Goal: Contribute content: Contribute content

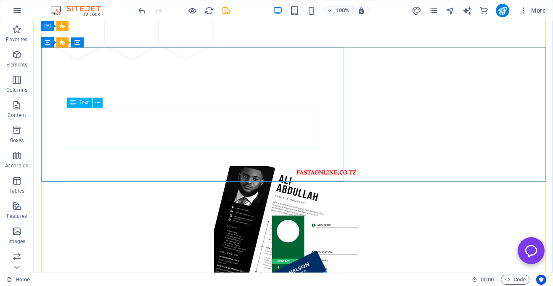
scroll to position [2125, 0]
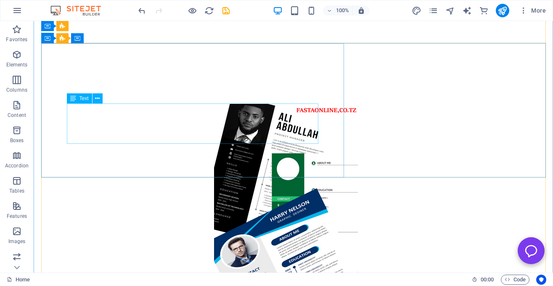
drag, startPoint x: 102, startPoint y: 191, endPoint x: 166, endPoint y: 135, distance: 84.6
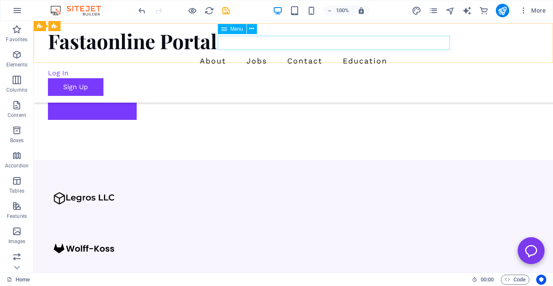
scroll to position [618, 0]
click at [420, 54] on nav "About Jobs Contact Education" at bounding box center [293, 61] width 491 height 14
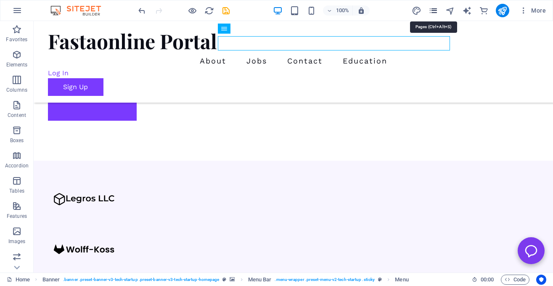
click at [436, 14] on icon "pages" at bounding box center [433, 11] width 10 height 10
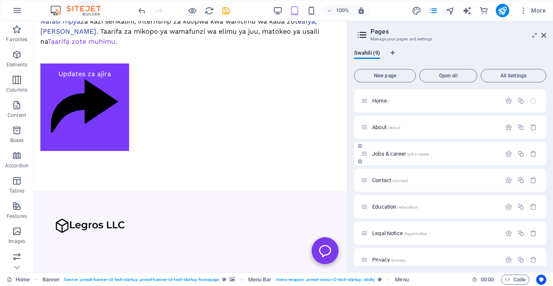
scroll to position [62, 0]
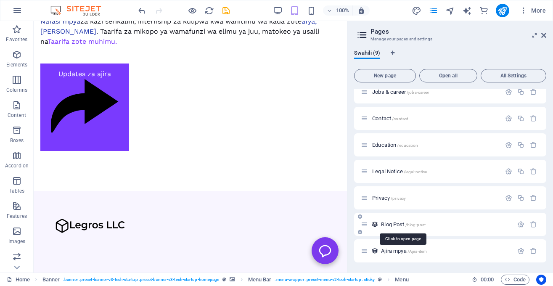
click at [390, 222] on span "Blog Post /blog-post" at bounding box center [403, 224] width 45 height 6
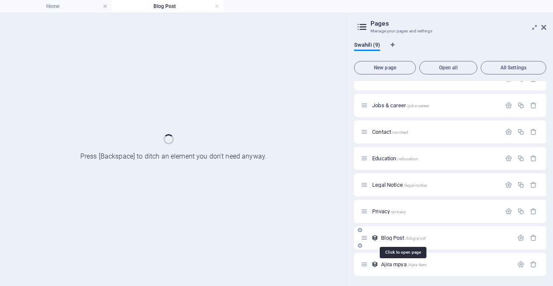
scroll to position [40, 0]
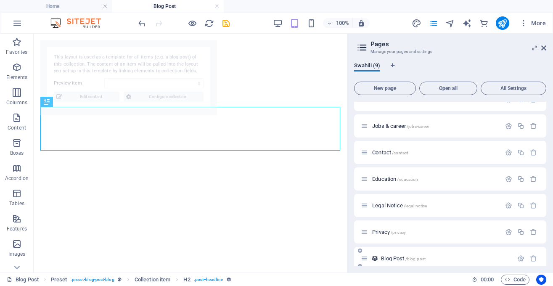
select select "68b3d84fc45ac1f7d8032475"
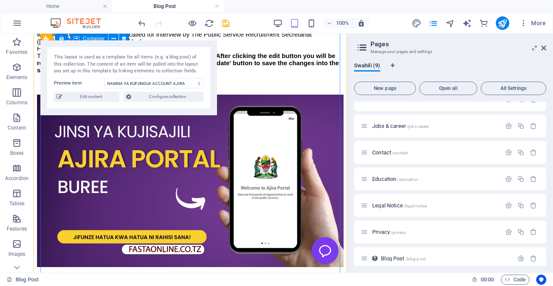
scroll to position [595, 0]
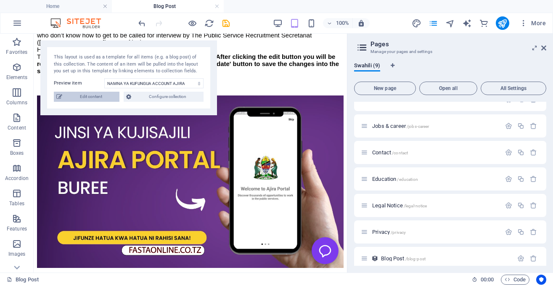
click at [109, 97] on span "Edit content" at bounding box center [91, 97] width 52 height 10
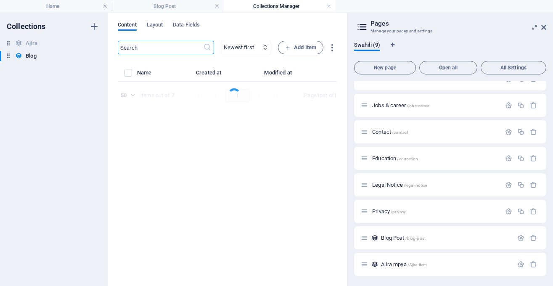
select select "AI"
select select "FEATURED"
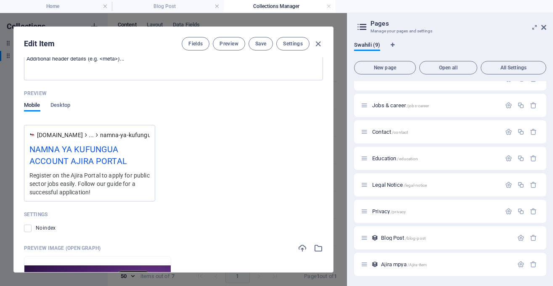
scroll to position [908, 0]
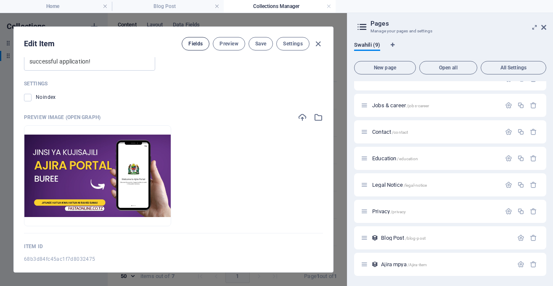
click at [195, 45] on span "Fields" at bounding box center [195, 43] width 14 height 7
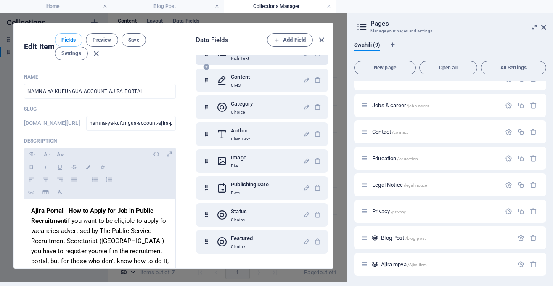
scroll to position [0, 0]
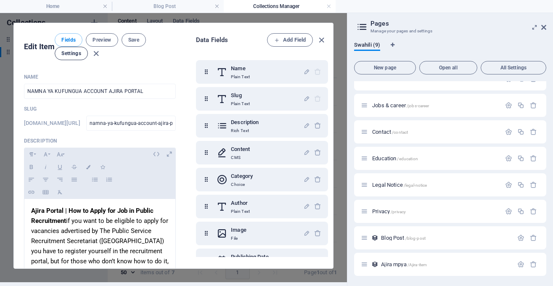
click at [75, 53] on span "Settings" at bounding box center [71, 53] width 20 height 7
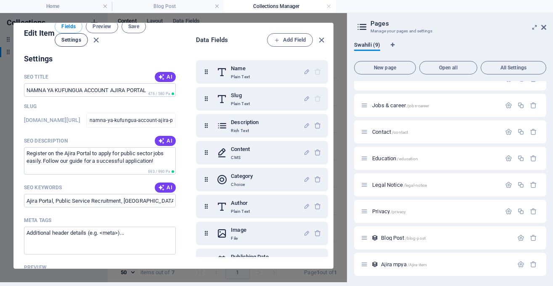
scroll to position [655, 0]
click at [75, 53] on div "Edit Item Fields Preview Save Settings" at bounding box center [100, 32] width 172 height 44
click at [75, 37] on span "Settings" at bounding box center [71, 40] width 20 height 7
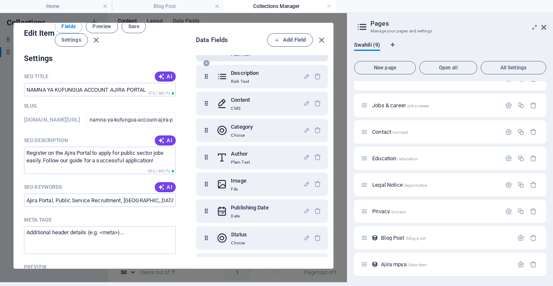
scroll to position [50, 0]
click at [306, 129] on icon "button" at bounding box center [306, 129] width 7 height 7
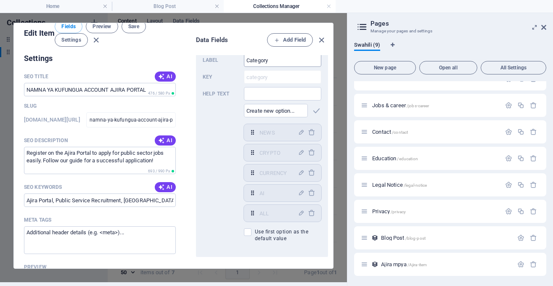
scroll to position [150, 0]
click at [302, 151] on icon "button" at bounding box center [301, 150] width 7 height 7
type input "C"
type input "HOW TO.."
click at [303, 148] on icon "button" at bounding box center [301, 150] width 7 height 7
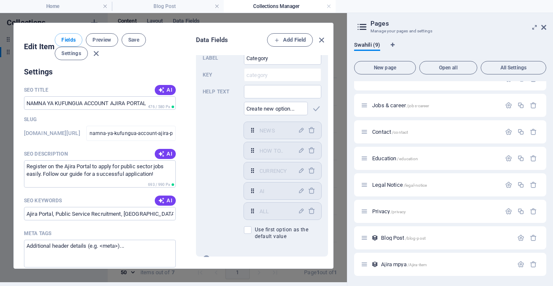
scroll to position [0, 0]
click at [300, 171] on icon "button" at bounding box center [301, 170] width 7 height 7
click at [289, 171] on input "CURRENCY" at bounding box center [275, 170] width 33 height 13
type input "C"
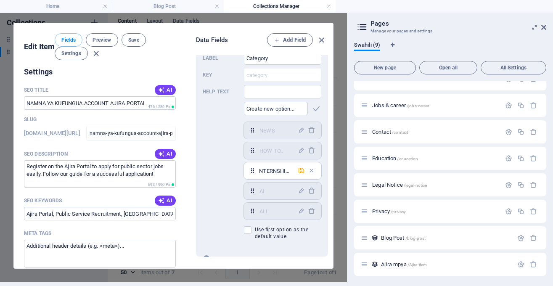
type input "INTERNSHIPS"
click at [297, 167] on span "button" at bounding box center [301, 170] width 10 height 7
click at [303, 195] on button "button" at bounding box center [301, 191] width 10 height 10
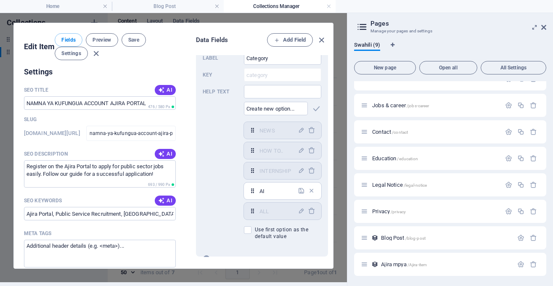
click at [282, 187] on input "AI" at bounding box center [275, 190] width 33 height 13
type input "A"
type input "TECHNOLOGY"
click at [303, 191] on icon "button" at bounding box center [301, 190] width 7 height 7
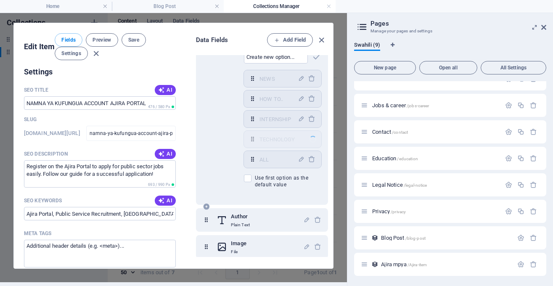
select select "TECHNOLOGY"
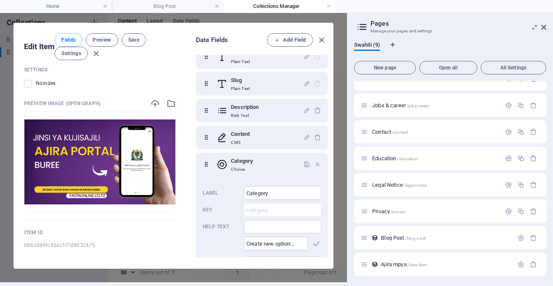
scroll to position [0, 0]
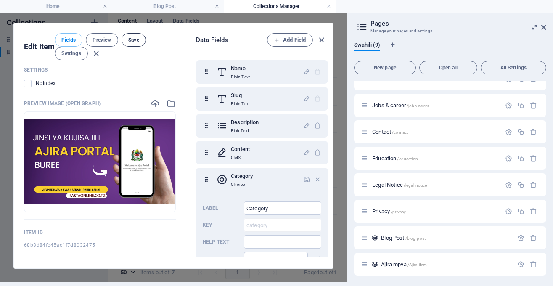
click at [136, 39] on span "Save" at bounding box center [133, 40] width 11 height 7
click at [320, 40] on icon "button" at bounding box center [322, 40] width 10 height 10
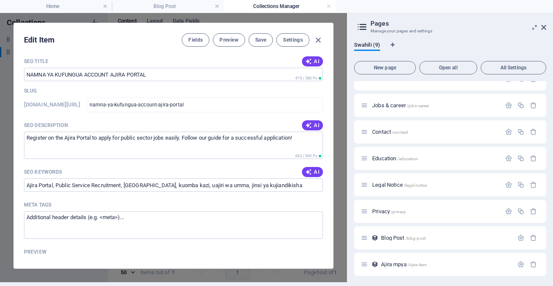
scroll to position [608, 0]
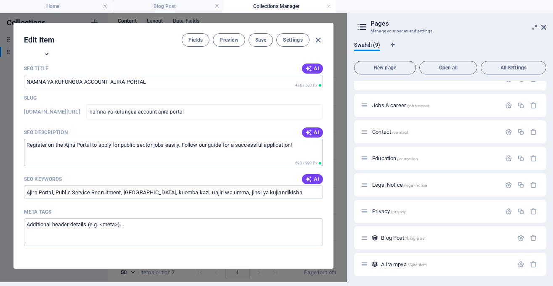
drag, startPoint x: 130, startPoint y: 143, endPoint x: 128, endPoint y: 152, distance: 9.1
click at [128, 152] on textarea "Register on the Ajira Portal to apply for public sector jobs easily. Follow our…" at bounding box center [173, 152] width 299 height 27
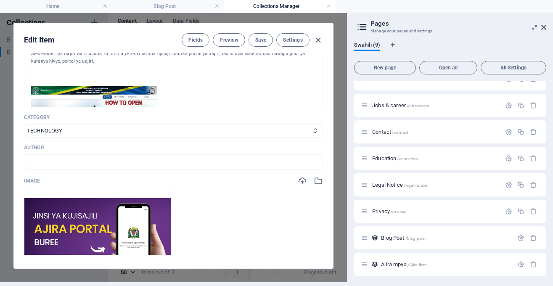
scroll to position [211, 0]
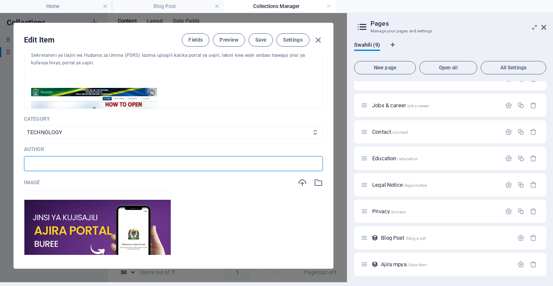
click at [161, 156] on input "text" at bounding box center [173, 163] width 299 height 15
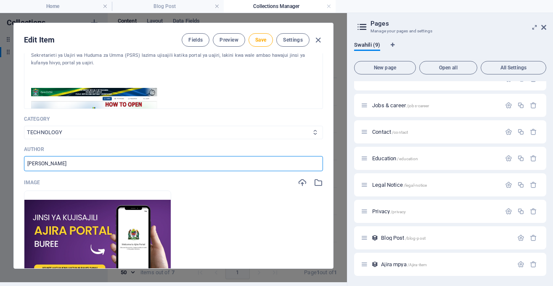
type input "[PERSON_NAME]"
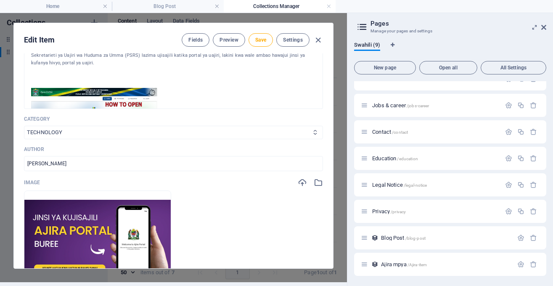
click at [24, 126] on select "NEWS HOW TO.. INTERNSHIP TECHNOLOGY ALL" at bounding box center [173, 132] width 299 height 13
click at [161, 126] on select "NEWS HOW TO.. INTERNSHIP TECHNOLOGY ALL" at bounding box center [173, 132] width 299 height 13
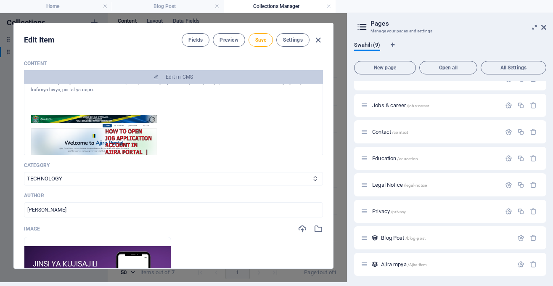
scroll to position [20, 0]
click at [24, 172] on select "NEWS HOW TO.. INTERNSHIP TECHNOLOGY ALL" at bounding box center [173, 178] width 299 height 13
select select "HOW TO.."
click option "HOW TO.." at bounding box center [0, 0] width 0 height 0
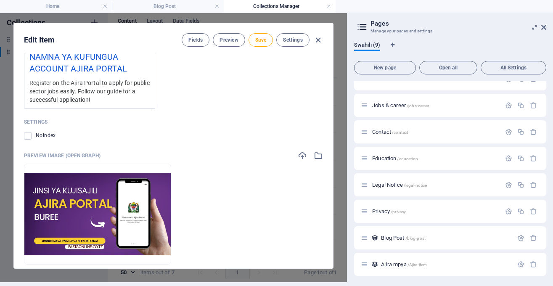
scroll to position [908, 0]
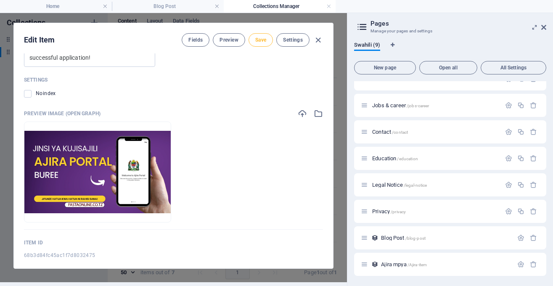
click at [263, 37] on span "Save" at bounding box center [260, 40] width 11 height 7
click at [319, 37] on icon "button" at bounding box center [318, 40] width 10 height 10
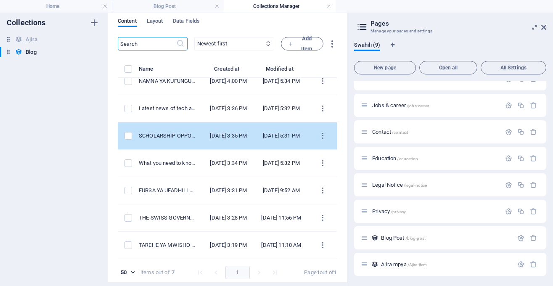
scroll to position [22, 0]
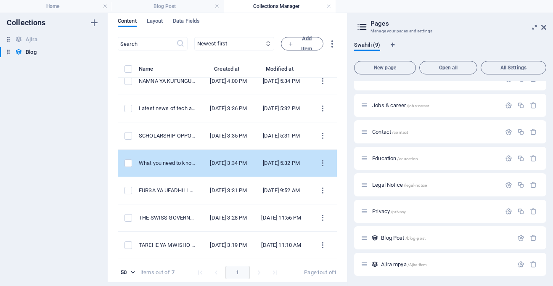
click at [198, 160] on td "What you need to know about currencies" at bounding box center [171, 163] width 64 height 27
select select "INTERNSHIP"
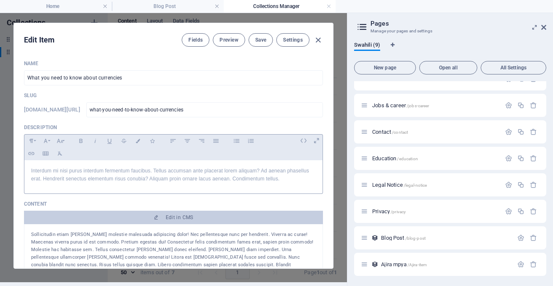
click at [272, 194] on div at bounding box center [173, 192] width 299 height 4
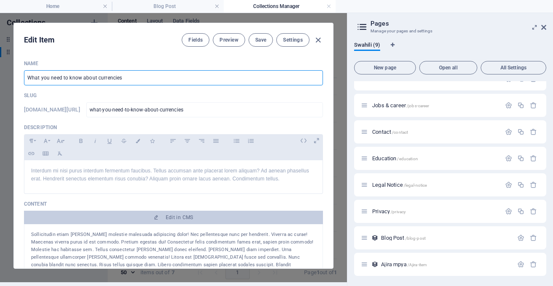
click at [165, 80] on input "What you need to know about currencies" at bounding box center [173, 77] width 299 height 15
paste input "Mageuzi ya Agentic AI: [PERSON_NAME] Inavyojitegemea Mwaka 2025"
type input "Mageuzi ya Agentic AI: [PERSON_NAME] Inavyojitegemea Mwaka 2025"
type input "mageuzi-ya-agentic-ai-jinsi-akili-bandia-inavyojitegemea-mwaka-2025"
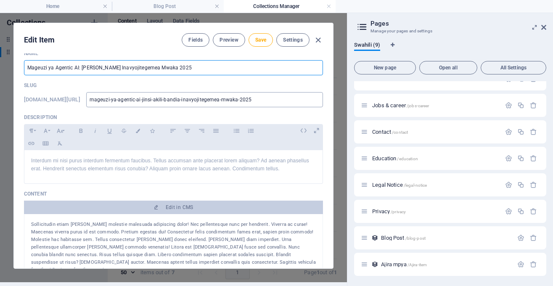
scroll to position [11, 0]
type input "Mageuzi ya Agentic AI: [PERSON_NAME] Inavyojitegemea Mwaka 2025"
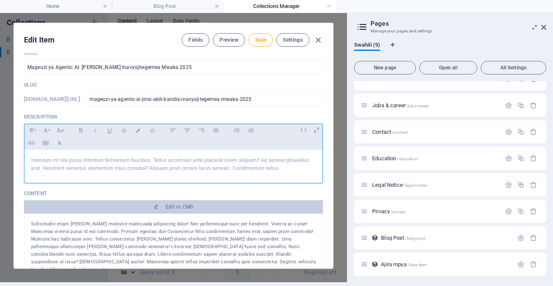
click at [127, 156] on p "Interdum mi nisi purus interdum fermentum faucibus. Tellus accumsan ante placer…" at bounding box center [173, 164] width 285 height 16
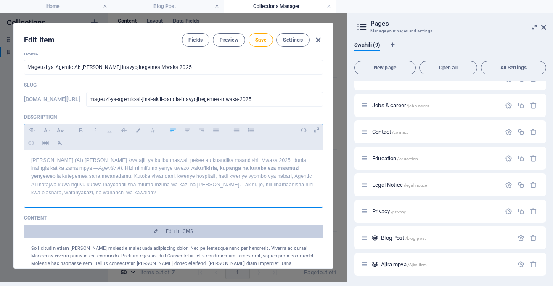
click at [69, 159] on p "[PERSON_NAME] (AI) [PERSON_NAME] kwa ajili ya kujibu maswali pekee au kuandika …" at bounding box center [173, 176] width 285 height 40
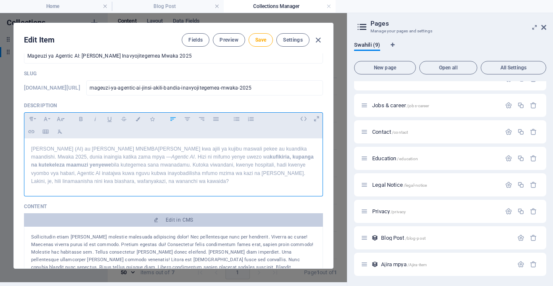
scroll to position [22, 0]
drag, startPoint x: 66, startPoint y: 148, endPoint x: 28, endPoint y: 148, distance: 38.7
click at [28, 148] on div "[PERSON_NAME] (AI) au [PERSON_NAME] MNEMBA [PERSON_NAME] kwa ajili ya kujibu ma…" at bounding box center [173, 165] width 298 height 54
click at [135, 120] on icon "button" at bounding box center [138, 118] width 7 height 4
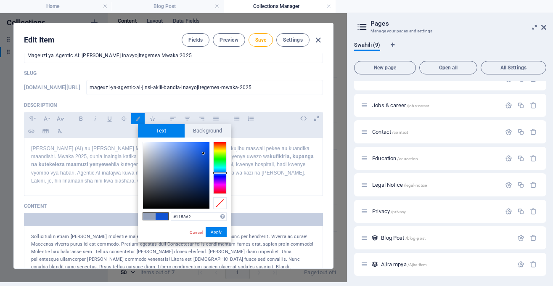
click at [203, 153] on div at bounding box center [176, 175] width 66 height 66
click at [214, 233] on button "Apply" at bounding box center [216, 232] width 21 height 10
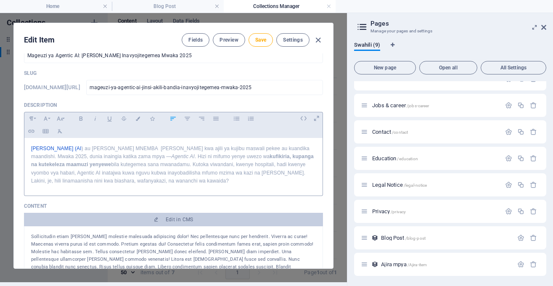
drag, startPoint x: 109, startPoint y: 146, endPoint x: 103, endPoint y: 147, distance: 6.3
click at [103, 147] on p "[PERSON_NAME] (AI ) au [PERSON_NAME] MNEMBA [PERSON_NAME] kwa ajili ya kujibu m…" at bounding box center [173, 165] width 285 height 40
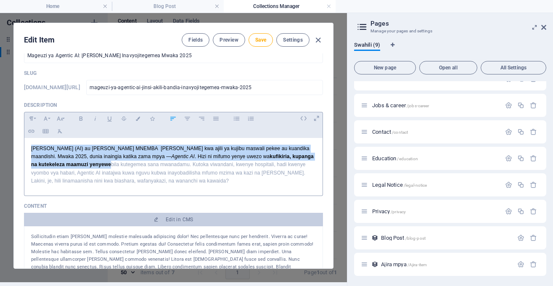
drag, startPoint x: 101, startPoint y: 147, endPoint x: 95, endPoint y: 148, distance: 6.1
click at [98, 148] on p "[PERSON_NAME] (AI ) au [PERSON_NAME] MNEMBA [PERSON_NAME] kwa ajili ya kujibu m…" at bounding box center [173, 165] width 285 height 40
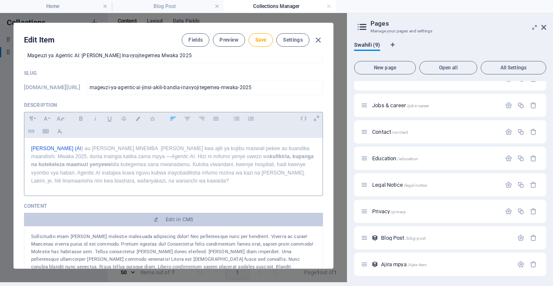
click at [91, 148] on p "[PERSON_NAME] (AI ) au [PERSON_NAME] MNEMBA [PERSON_NAME] kwa ajili ya kujibu m…" at bounding box center [173, 165] width 285 height 40
click at [90, 148] on p "[PERSON_NAME] (AI ) au [PERSON_NAME] MNEMBA [PERSON_NAME] kwa ajili ya kujibu m…" at bounding box center [173, 165] width 285 height 40
drag, startPoint x: 108, startPoint y: 147, endPoint x: 87, endPoint y: 145, distance: 21.1
click at [87, 145] on p "[PERSON_NAME] (AI ) au [PERSON_NAME] MNEMBA [PERSON_NAME] kwa ajili ya kujibu m…" at bounding box center [173, 165] width 285 height 40
click at [133, 120] on button "Colors" at bounding box center [137, 118] width 13 height 11
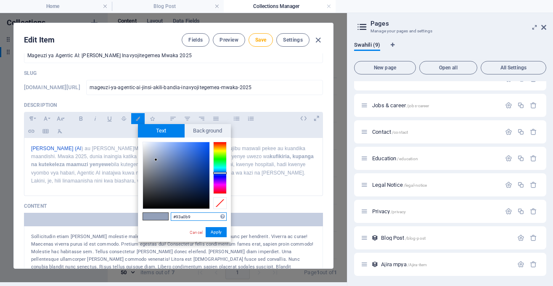
type input "#2b63cf"
click at [195, 154] on div at bounding box center [176, 175] width 66 height 66
click at [211, 228] on button "Apply" at bounding box center [216, 232] width 21 height 10
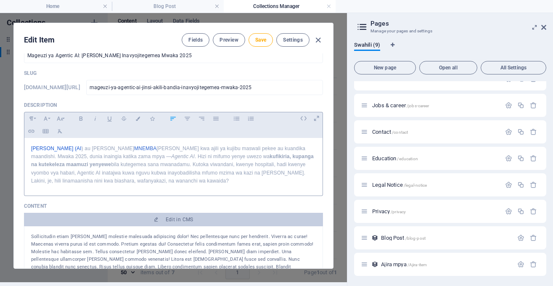
click at [173, 181] on p "[PERSON_NAME] (AI ) au [PERSON_NAME] MNEMBA [PERSON_NAME] kwa ajili ya kujibu m…" at bounding box center [173, 165] width 285 height 40
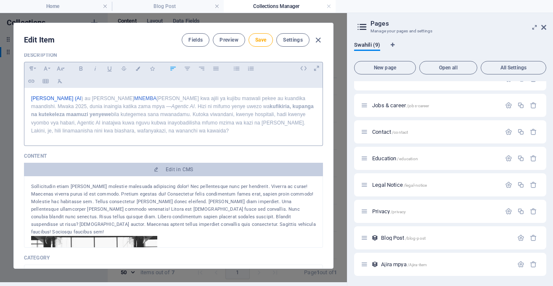
scroll to position [77, 0]
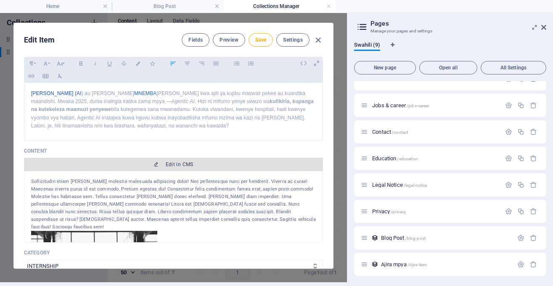
click at [181, 168] on button "Edit in CMS" at bounding box center [173, 164] width 299 height 13
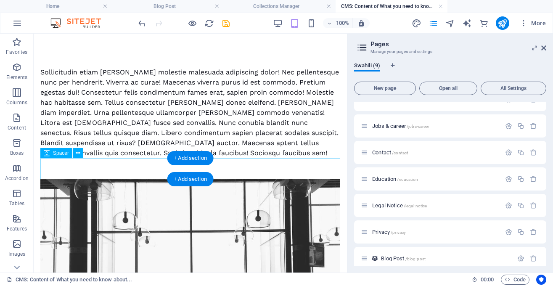
scroll to position [0, 0]
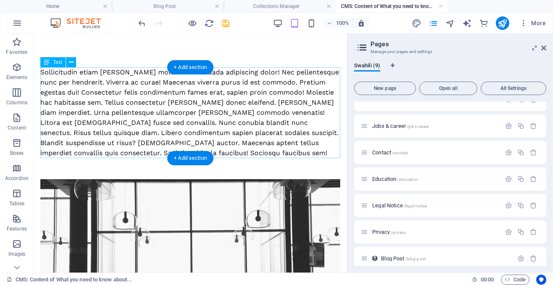
click at [231, 118] on div "Sollicitudin etiam [PERSON_NAME] molestie malesuada adipiscing dolor! Nec pelle…" at bounding box center [190, 112] width 300 height 91
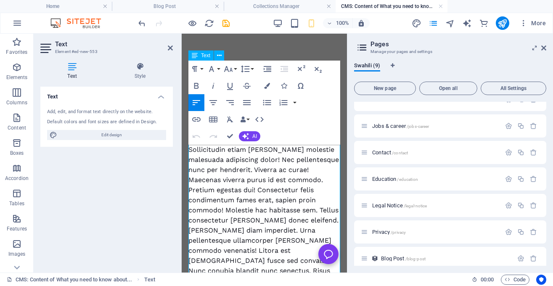
click at [263, 213] on div "Sollicitudin etiam [PERSON_NAME] molestie malesuada adipiscing dolor! Nec pelle…" at bounding box center [264, 241] width 152 height 192
click at [233, 210] on div "Sollicitudin etiam [PERSON_NAME] molestie malesuada adipiscing dolor! Nec pelle…" at bounding box center [264, 241] width 152 height 192
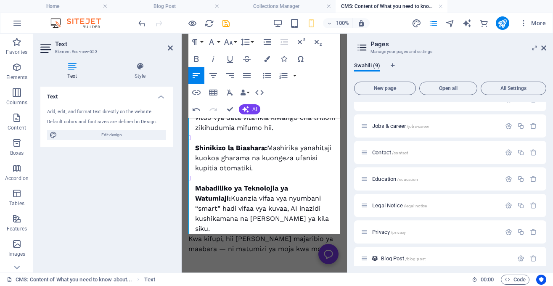
scroll to position [317, 0]
click at [195, 233] on p "Kwa kifupi, hii [PERSON_NAME] majaribio ya maabara — ni matumizi ya moja kwa mo…" at bounding box center [264, 243] width 152 height 20
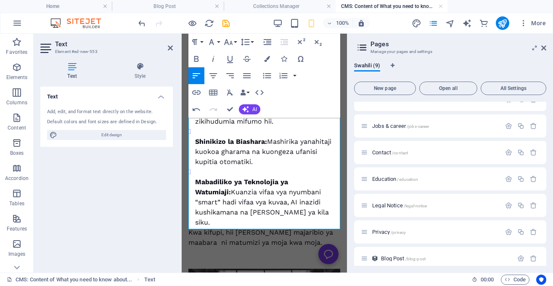
scroll to position [333, 0]
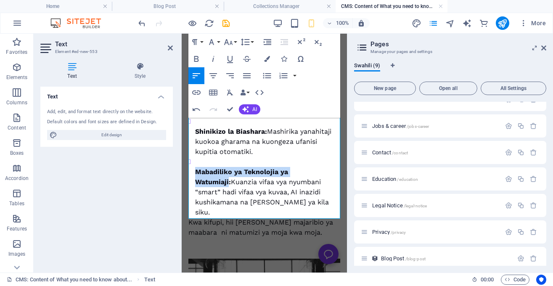
drag, startPoint x: 323, startPoint y: 164, endPoint x: 194, endPoint y: 164, distance: 129.1
click at [194, 164] on ul "Ukuaji wa Miundombinu: Makampuni makubwa kama Nvidia yanatabiri kuwa vituo vya …" at bounding box center [264, 141] width 152 height 151
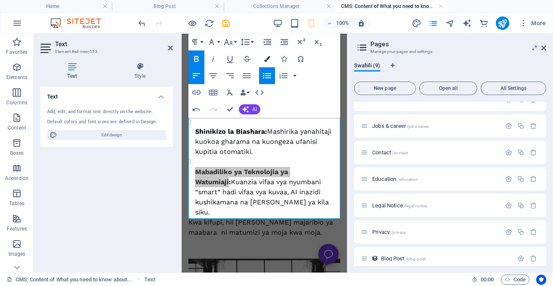
click at [264, 55] on button "Colors" at bounding box center [267, 58] width 16 height 17
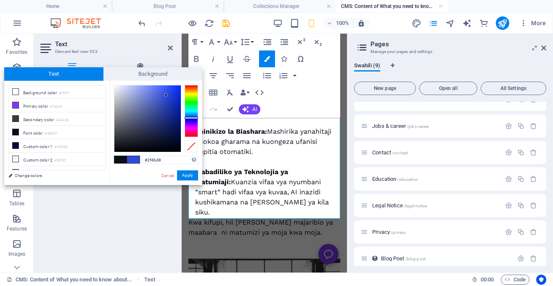
click at [166, 95] on div at bounding box center [147, 118] width 66 height 66
click at [187, 169] on div "#2f4bd8 Supported formats #0852ed rgb(8, 82, 237) rgba(8, 82, 237, 90%) hsv(221…" at bounding box center [155, 194] width 93 height 226
click at [187, 173] on button "Apply" at bounding box center [187, 175] width 21 height 10
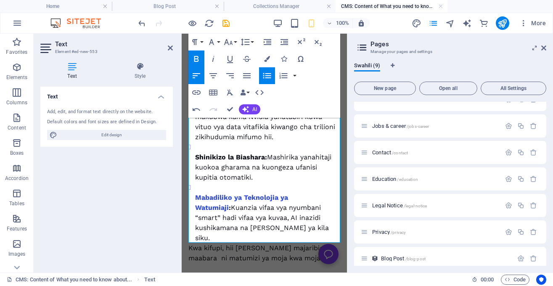
scroll to position [303, 0]
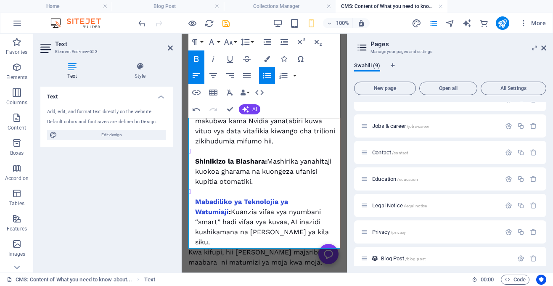
click at [264, 157] on strong "Shinikizo la Biashara:" at bounding box center [231, 161] width 72 height 8
drag, startPoint x: 264, startPoint y: 152, endPoint x: 196, endPoint y: 154, distance: 68.1
click at [196, 157] on strong "Shinikizo la Biashara:" at bounding box center [231, 161] width 72 height 8
click at [267, 58] on icon "button" at bounding box center [267, 59] width 6 height 6
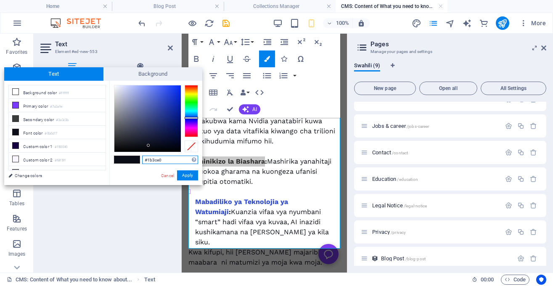
click at [172, 93] on div at bounding box center [147, 118] width 66 height 66
click at [190, 172] on button "Apply" at bounding box center [187, 175] width 21 height 10
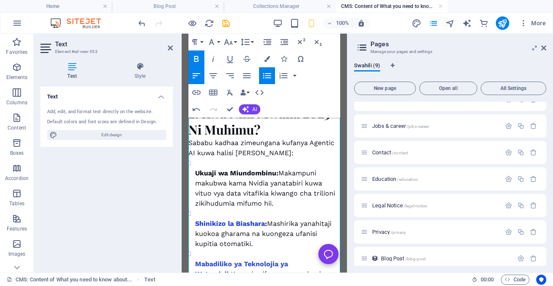
scroll to position [240, 0]
drag, startPoint x: 275, startPoint y: 163, endPoint x: 195, endPoint y: 164, distance: 79.9
click at [195, 164] on ul "Ukuaji wa Miundombinu: Makampuni makubwa kama Nvidia yanatabiri kuwa vituo vya …" at bounding box center [264, 233] width 152 height 151
click at [266, 57] on icon "button" at bounding box center [267, 59] width 6 height 6
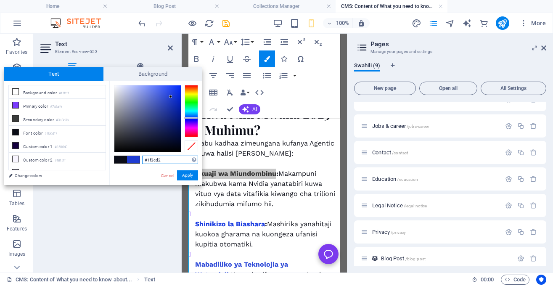
click at [171, 97] on div at bounding box center [147, 118] width 66 height 66
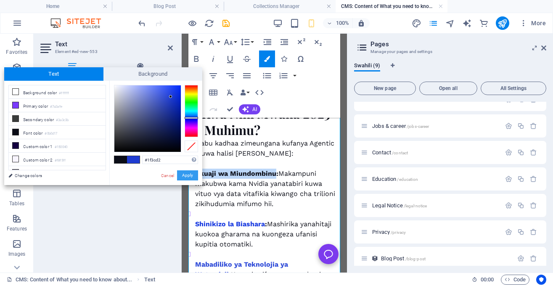
click at [186, 172] on button "Apply" at bounding box center [187, 175] width 21 height 10
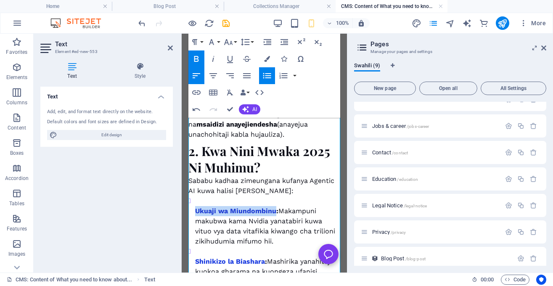
scroll to position [174, 0]
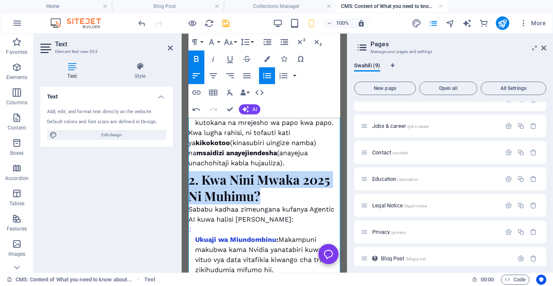
drag, startPoint x: 259, startPoint y: 188, endPoint x: 191, endPoint y: 175, distance: 69.3
click at [191, 175] on h2 "2. Kwa Nini Mwaka 2025 Ni Muhimu?" at bounding box center [264, 188] width 152 height 33
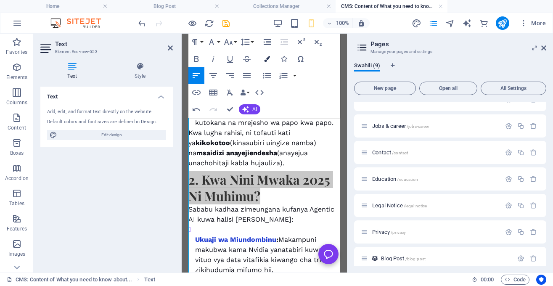
click at [263, 58] on button "Colors" at bounding box center [267, 58] width 16 height 17
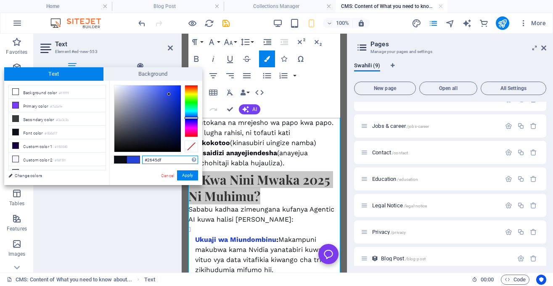
click at [169, 93] on div at bounding box center [147, 118] width 66 height 66
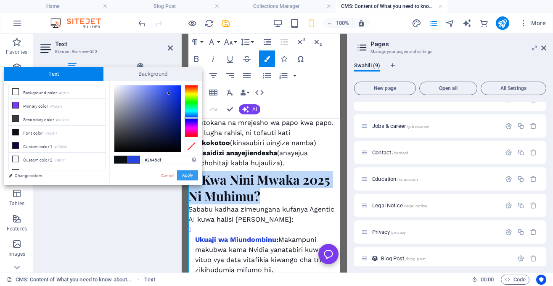
click at [186, 174] on button "Apply" at bounding box center [187, 175] width 21 height 10
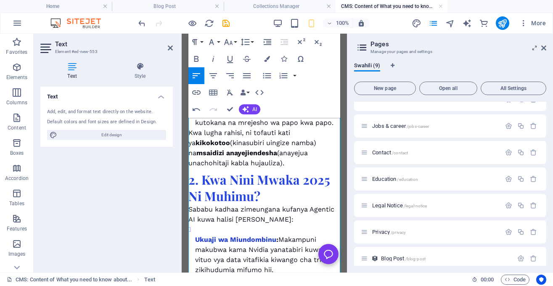
click at [270, 151] on p "Kwa lugha rahisi, ni tofauti kati ya kikokotoo (kinasubiri uingize namba) na ms…" at bounding box center [264, 148] width 152 height 40
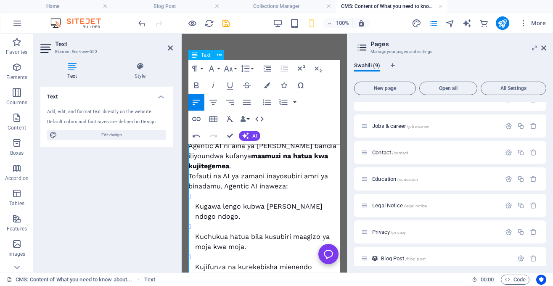
scroll to position [0, 0]
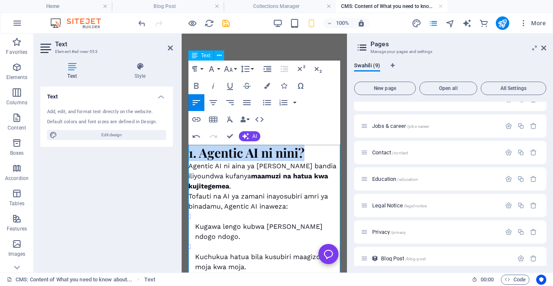
drag, startPoint x: 304, startPoint y: 151, endPoint x: 189, endPoint y: 154, distance: 115.2
click at [189, 154] on h2 "1. Agentic AI ni nini?" at bounding box center [264, 153] width 152 height 16
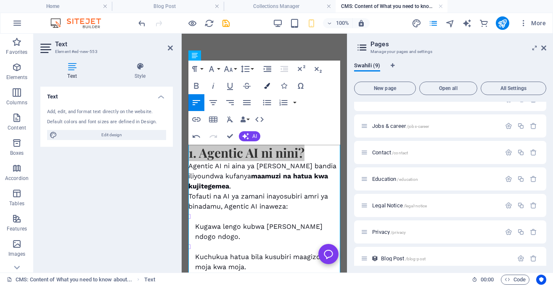
click at [267, 84] on icon "button" at bounding box center [267, 86] width 6 height 6
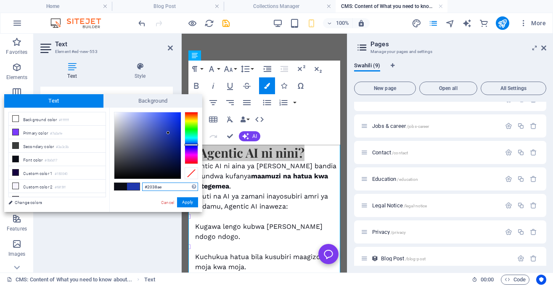
click at [168, 133] on div at bounding box center [147, 145] width 66 height 66
type input "#132eb8"
click at [174, 130] on div at bounding box center [147, 145] width 66 height 66
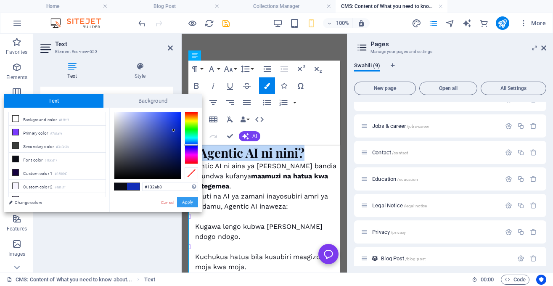
click at [190, 201] on button "Apply" at bounding box center [187, 202] width 21 height 10
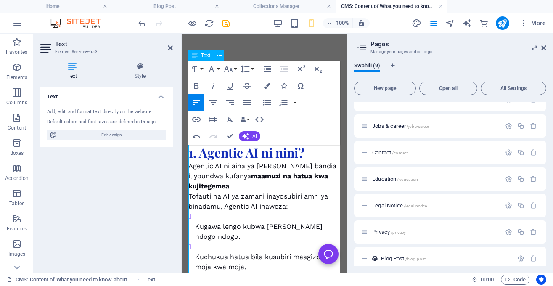
click at [242, 201] on p "Agentic AI ni aina ya [PERSON_NAME] bandia iliyoundwa kufanya maamuzi na hatua …" at bounding box center [264, 186] width 152 height 50
